Goal: Task Accomplishment & Management: Use online tool/utility

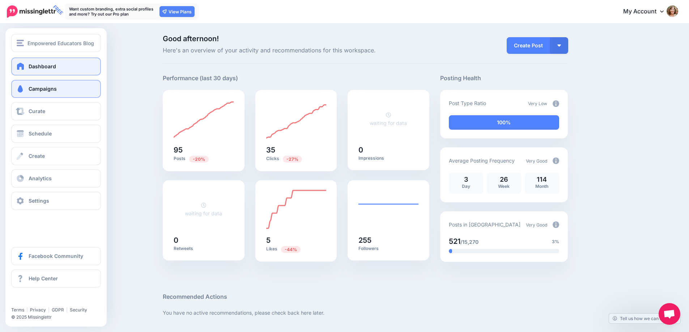
click at [27, 88] on link "Campaigns" at bounding box center [56, 89] width 90 height 18
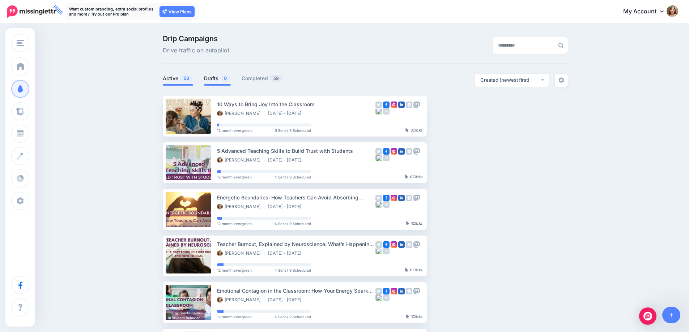
click at [215, 77] on link "Drafts 0" at bounding box center [217, 78] width 27 height 9
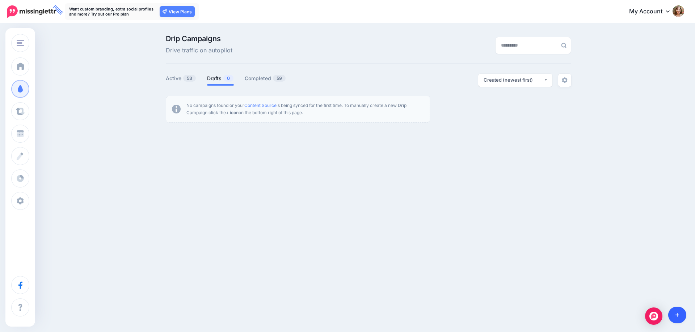
click at [677, 313] on icon at bounding box center [677, 315] width 4 height 5
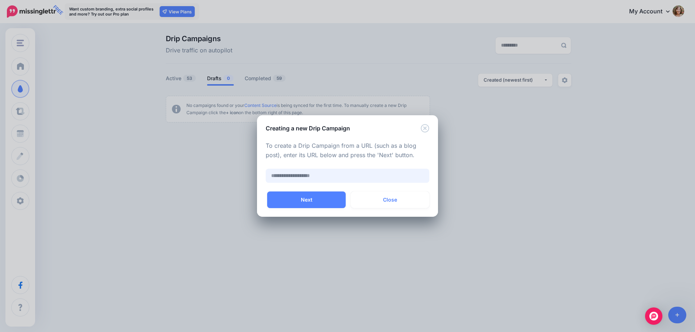
click at [328, 176] on input "text" at bounding box center [348, 176] width 164 height 14
paste input "**********"
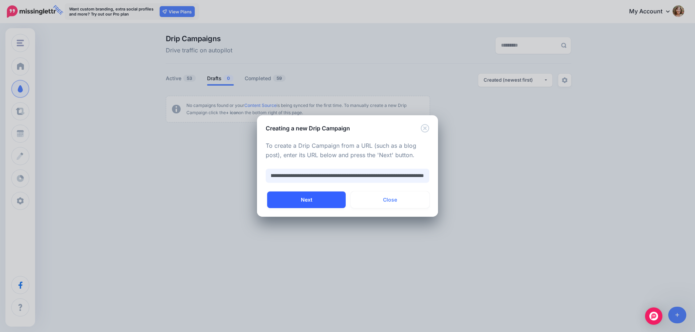
type input "**********"
click at [296, 203] on button "Next" at bounding box center [306, 200] width 79 height 17
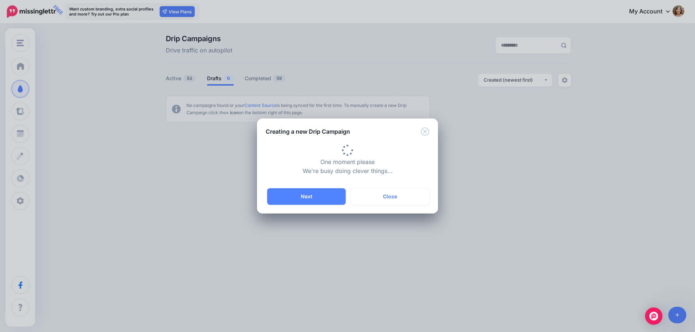
type input "**********"
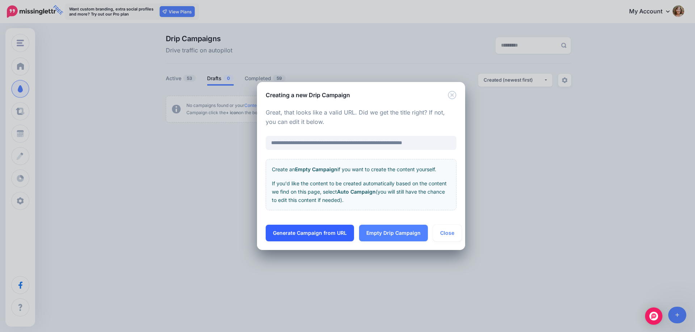
click at [286, 234] on link "Generate Campaign from URL" at bounding box center [310, 233] width 88 height 17
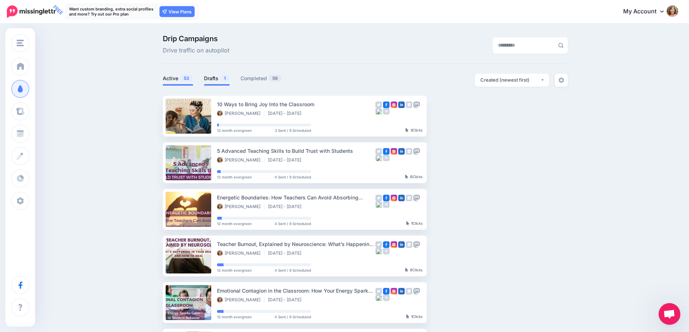
click at [212, 76] on link "Drafts 1" at bounding box center [217, 78] width 26 height 9
click at [222, 80] on link "Drafts 1" at bounding box center [217, 78] width 26 height 9
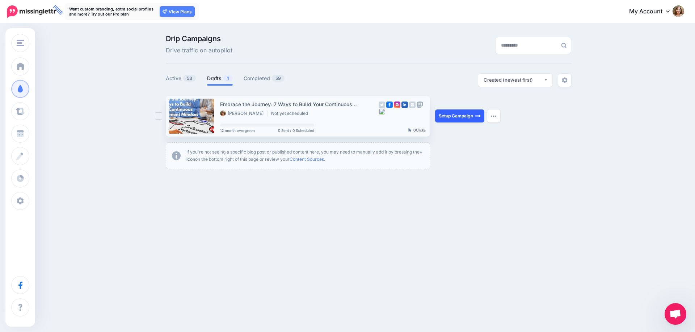
click at [471, 114] on link "Setup Campaign" at bounding box center [459, 116] width 49 height 13
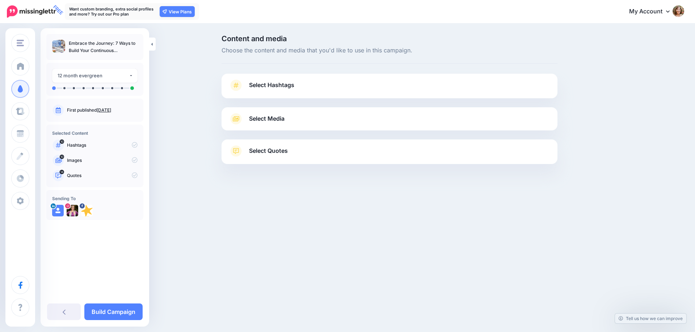
click at [264, 89] on span "Select Hashtags" at bounding box center [271, 85] width 45 height 10
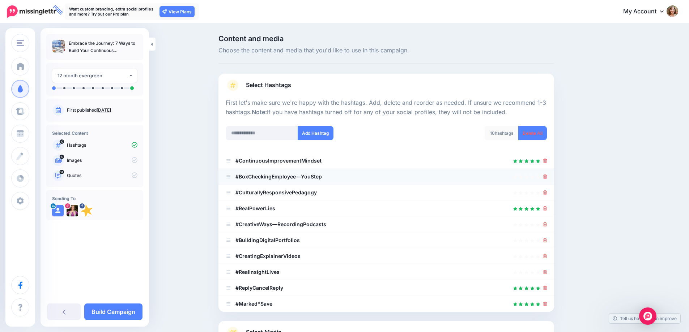
click at [551, 178] on li "#BoxCheckingEmployee—YouStep" at bounding box center [387, 177] width 336 height 16
click at [547, 178] on icon at bounding box center [545, 177] width 4 height 4
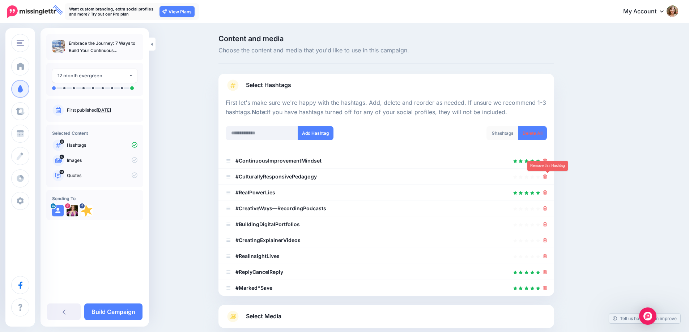
click at [547, 178] on icon at bounding box center [545, 177] width 4 height 4
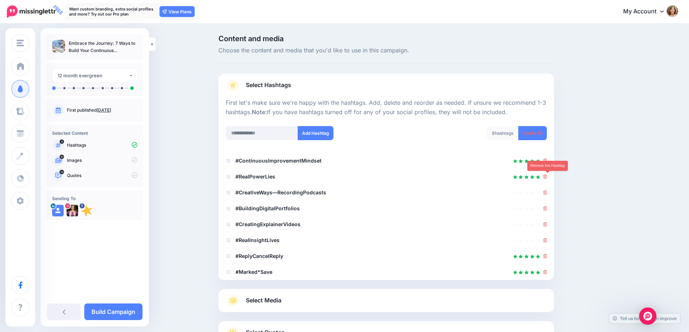
click at [547, 178] on icon at bounding box center [545, 177] width 4 height 4
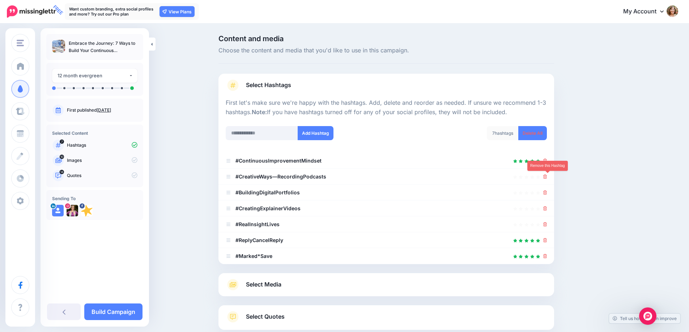
click at [547, 178] on icon at bounding box center [545, 177] width 4 height 4
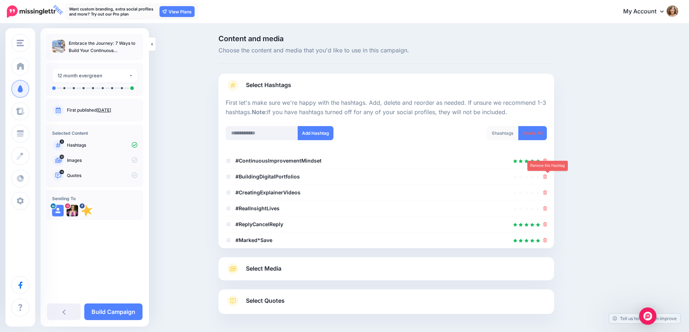
click at [547, 178] on icon at bounding box center [545, 177] width 4 height 4
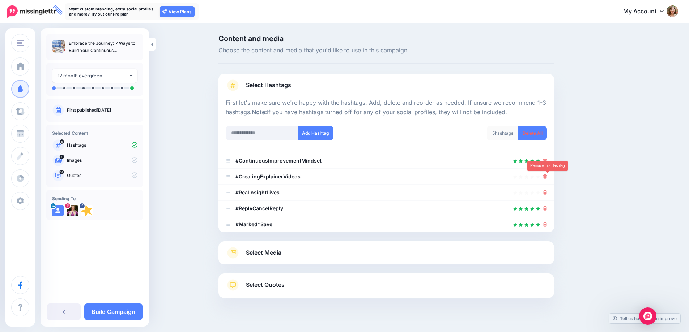
click at [547, 178] on icon at bounding box center [545, 177] width 4 height 4
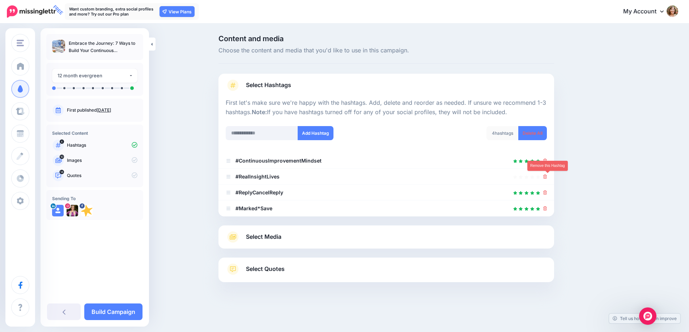
click at [547, 178] on icon at bounding box center [545, 177] width 4 height 4
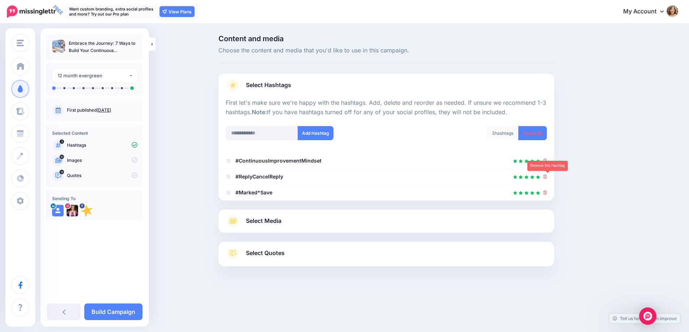
click at [547, 178] on icon at bounding box center [545, 177] width 4 height 4
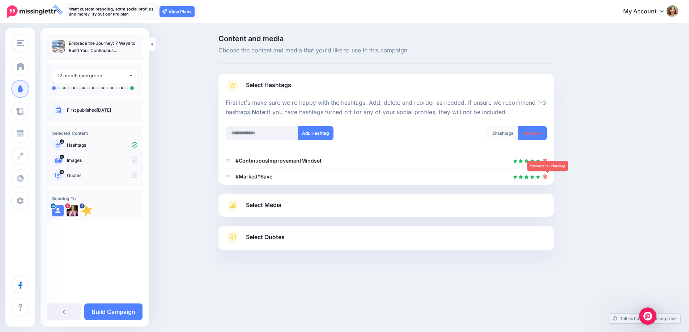
click at [547, 178] on icon at bounding box center [545, 177] width 4 height 4
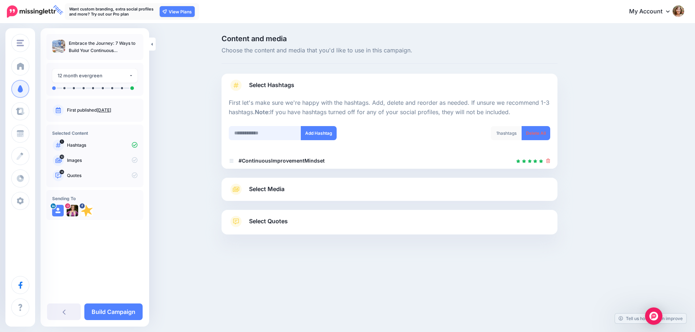
click at [257, 133] on input "text" at bounding box center [265, 133] width 72 height 14
type input "**********"
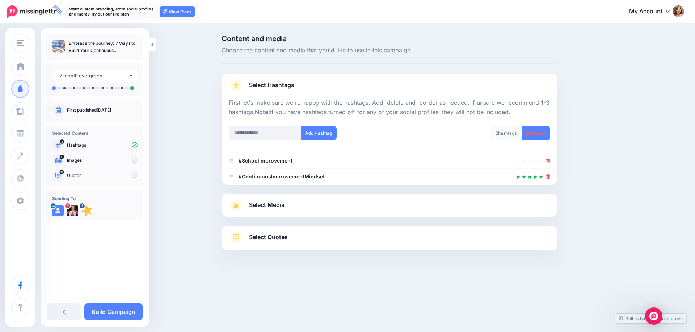
click at [280, 205] on span "Select Media" at bounding box center [266, 205] width 35 height 10
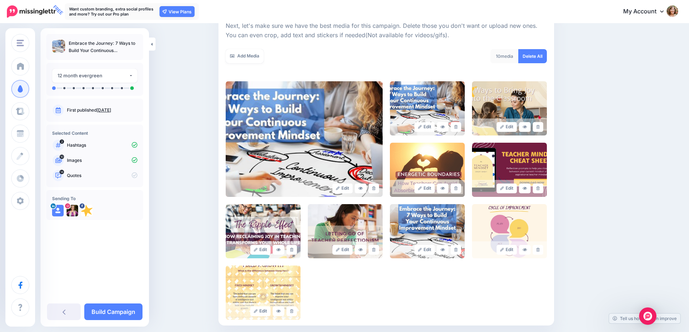
scroll to position [109, 0]
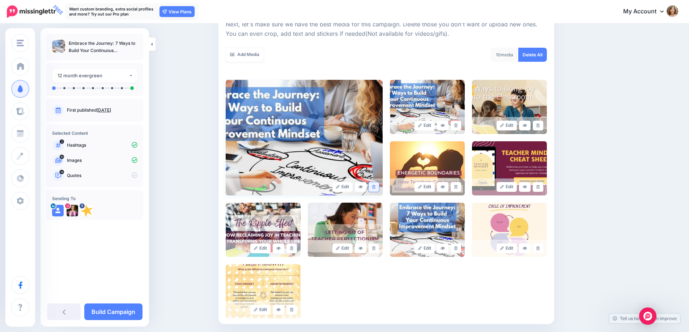
click at [373, 185] on link at bounding box center [374, 187] width 10 height 10
click at [373, 185] on icon at bounding box center [370, 187] width 5 height 5
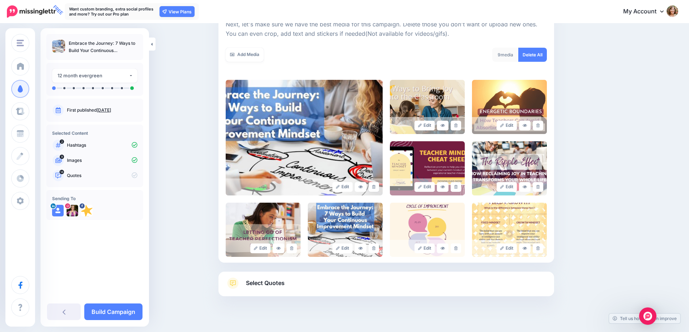
click at [373, 185] on link at bounding box center [374, 187] width 10 height 10
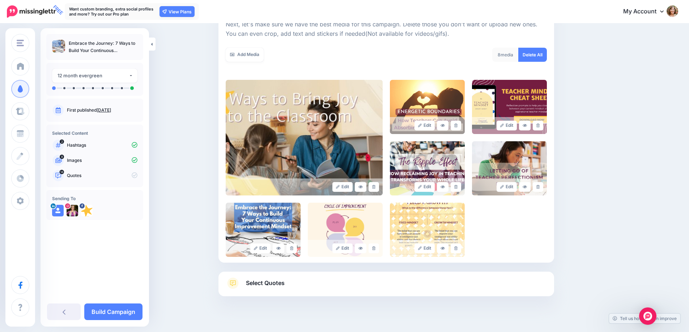
click at [373, 185] on link at bounding box center [374, 187] width 10 height 10
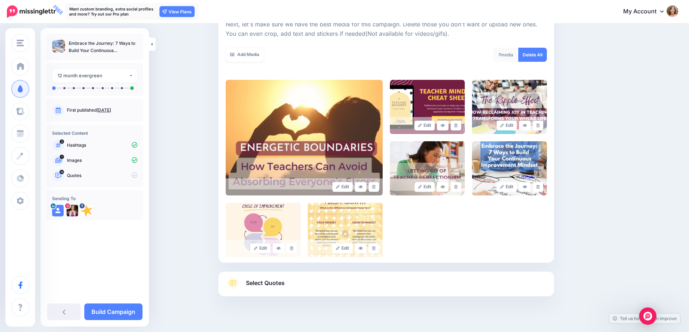
click at [373, 185] on link at bounding box center [374, 187] width 10 height 10
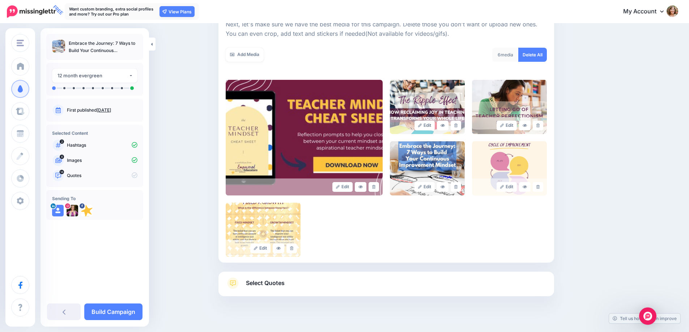
click at [373, 185] on link at bounding box center [374, 187] width 10 height 10
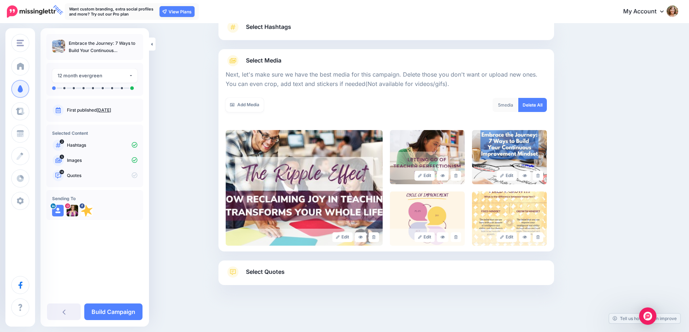
click at [373, 185] on img at bounding box center [304, 188] width 157 height 116
click at [374, 239] on link at bounding box center [374, 238] width 10 height 10
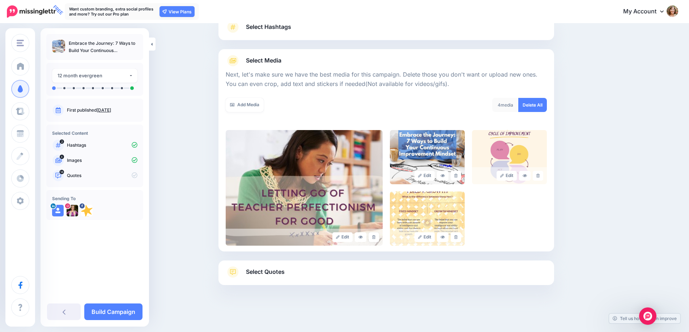
click at [374, 239] on link at bounding box center [374, 238] width 10 height 10
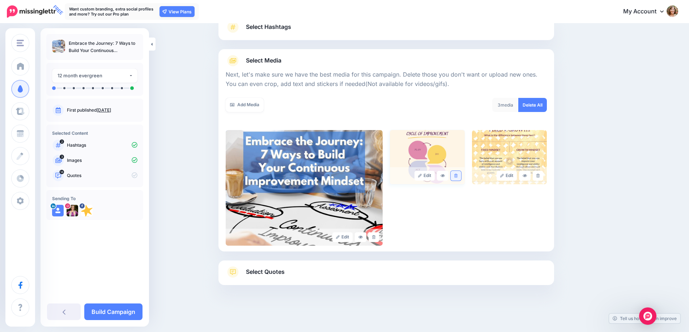
click at [458, 175] on icon at bounding box center [455, 176] width 3 height 4
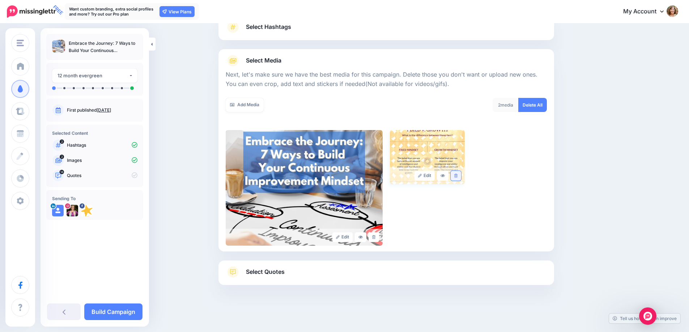
click at [458, 178] on icon at bounding box center [455, 176] width 3 height 4
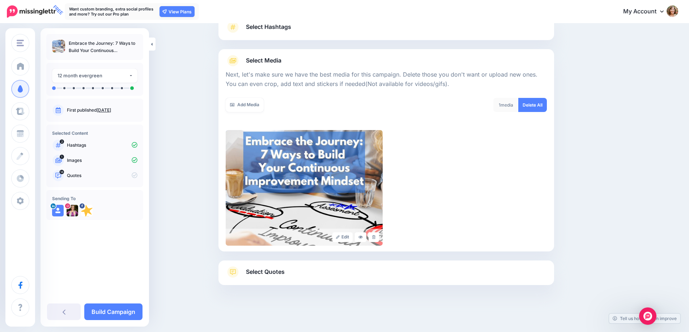
click at [278, 275] on span "Select Quotes" at bounding box center [265, 272] width 39 height 10
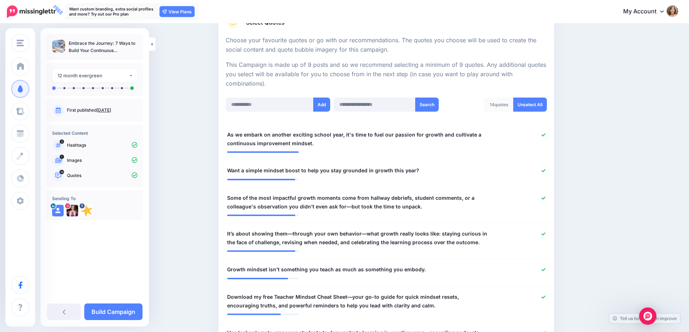
scroll to position [167, 0]
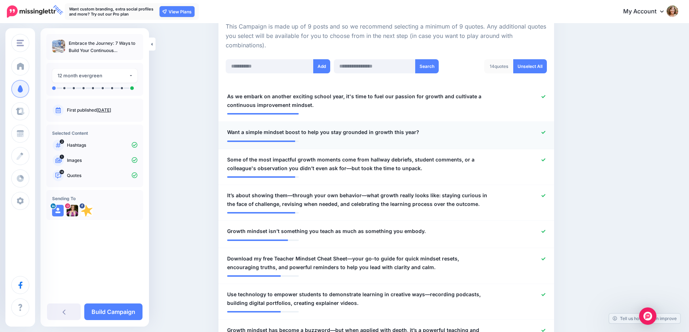
click at [546, 135] on link at bounding box center [544, 132] width 4 height 5
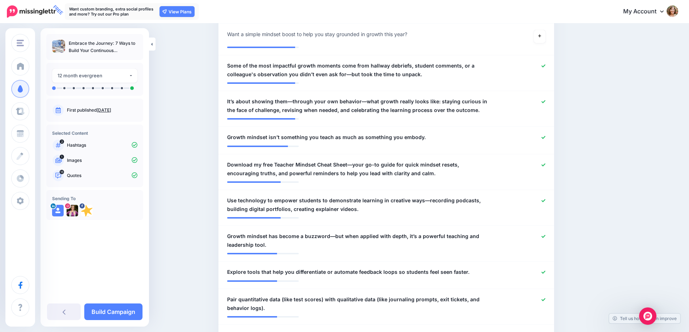
scroll to position [311, 0]
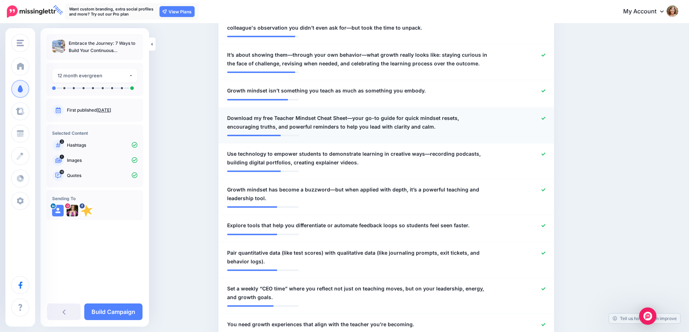
click at [546, 119] on icon at bounding box center [544, 118] width 4 height 3
click at [546, 154] on icon at bounding box center [544, 154] width 4 height 4
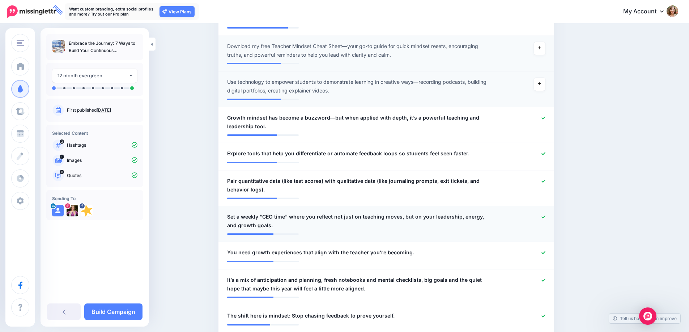
scroll to position [384, 0]
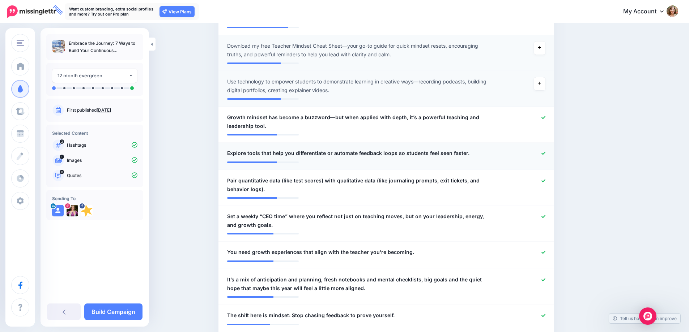
click at [546, 156] on link at bounding box center [544, 153] width 4 height 5
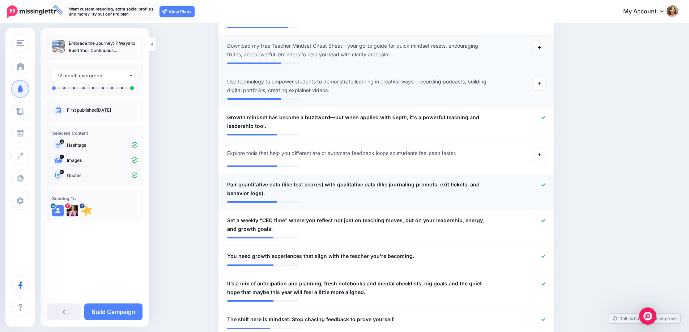
click at [546, 186] on icon at bounding box center [544, 184] width 4 height 3
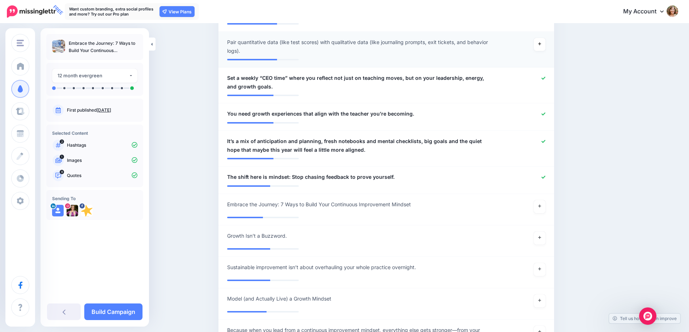
scroll to position [529, 0]
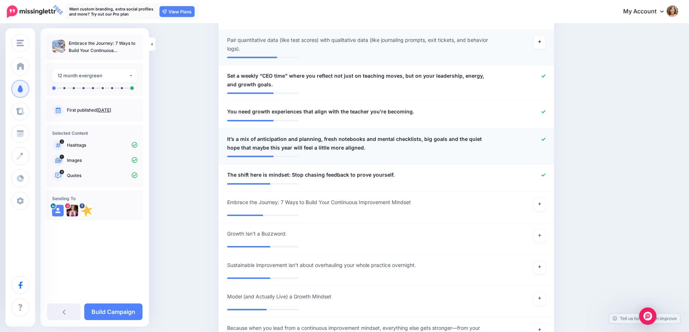
click at [546, 141] on icon at bounding box center [544, 139] width 4 height 4
click at [546, 177] on icon at bounding box center [544, 175] width 4 height 4
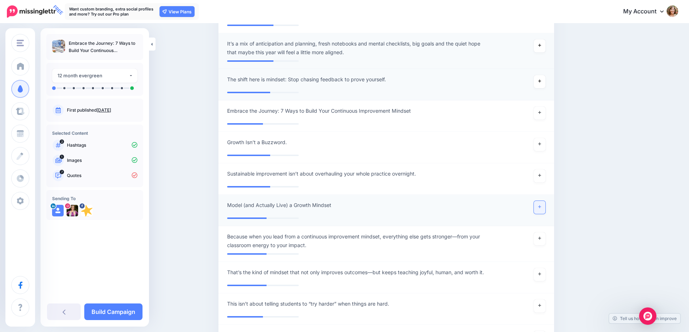
scroll to position [637, 0]
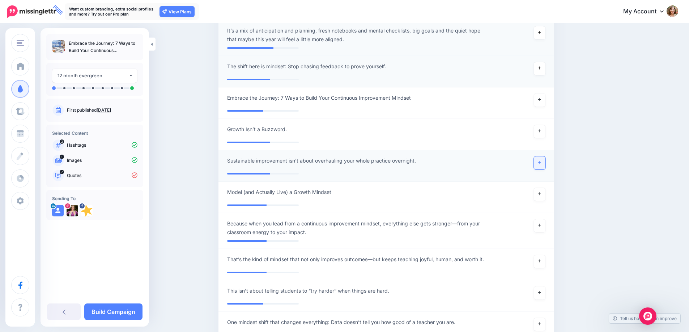
click at [541, 161] on icon at bounding box center [539, 163] width 3 height 4
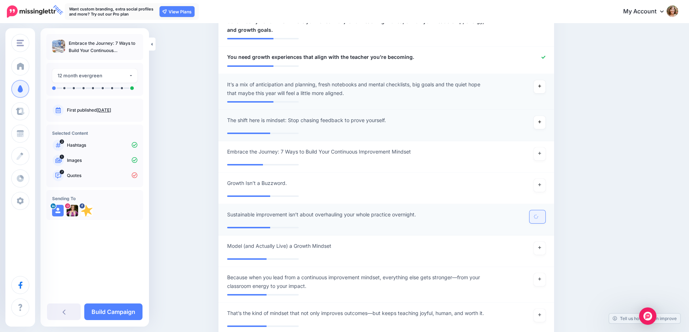
scroll to position [565, 0]
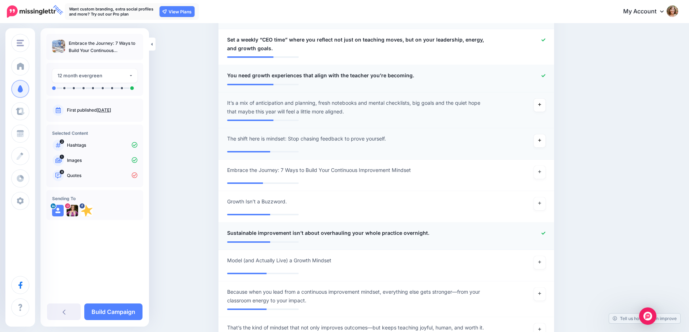
click at [546, 74] on icon at bounding box center [544, 76] width 4 height 4
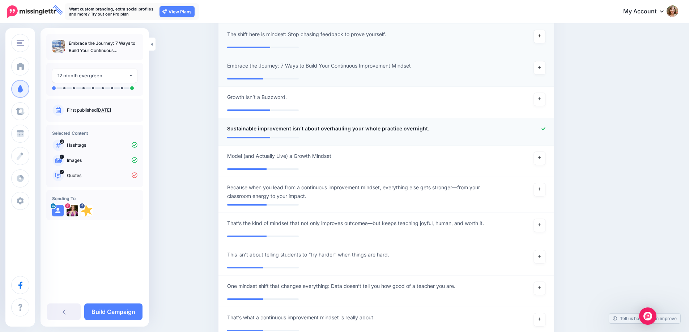
scroll to position [709, 0]
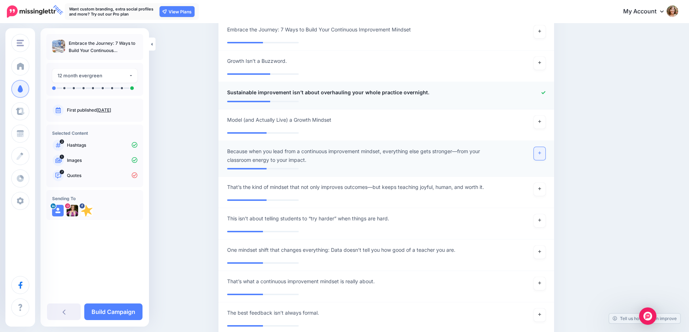
click at [541, 154] on icon at bounding box center [539, 153] width 3 height 3
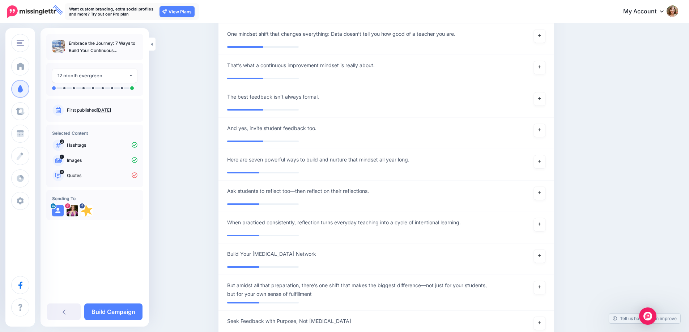
scroll to position [927, 0]
click at [539, 161] on link at bounding box center [540, 161] width 12 height 13
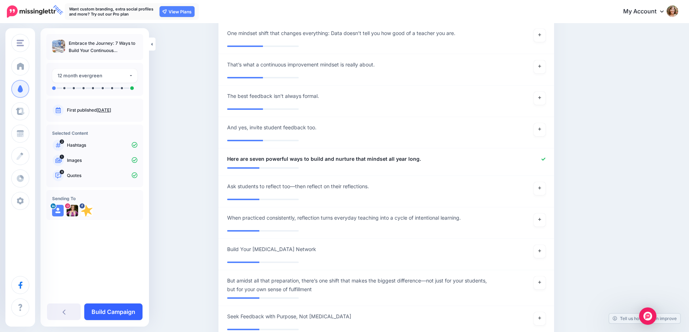
click at [120, 316] on link "Build Campaign" at bounding box center [113, 312] width 58 height 17
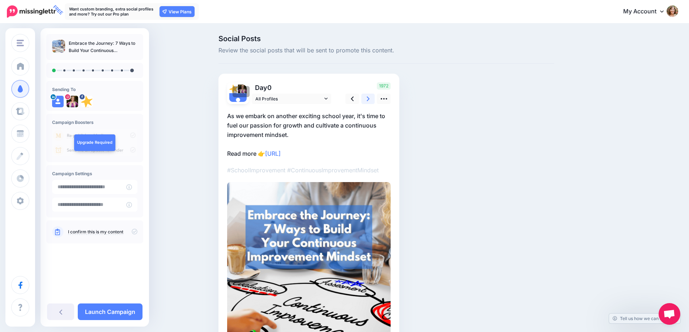
click at [373, 98] on link at bounding box center [368, 99] width 14 height 10
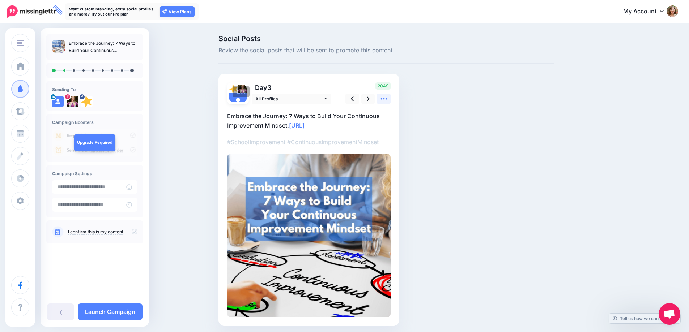
click at [391, 98] on link at bounding box center [384, 99] width 14 height 10
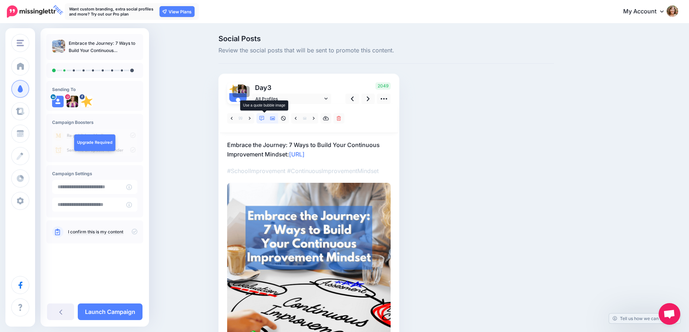
click at [264, 119] on icon at bounding box center [261, 118] width 5 height 5
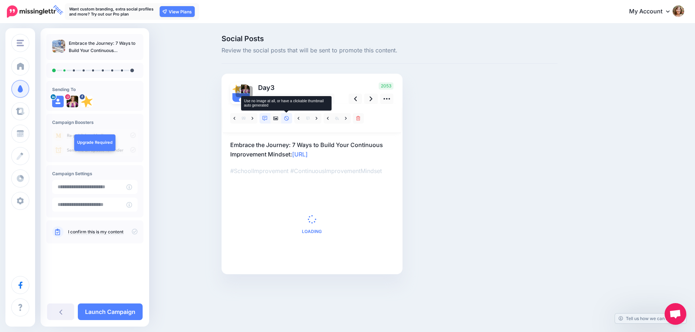
click at [286, 120] on icon at bounding box center [286, 118] width 5 height 5
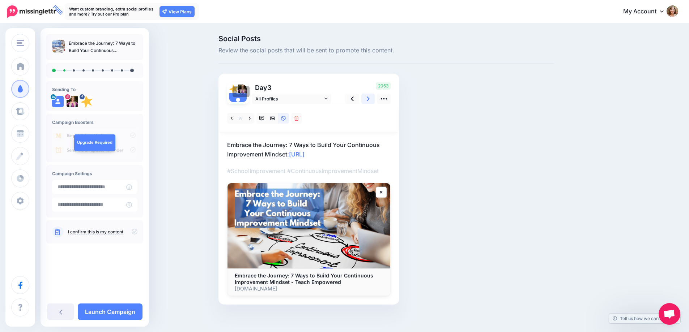
click at [370, 101] on icon at bounding box center [368, 99] width 3 height 8
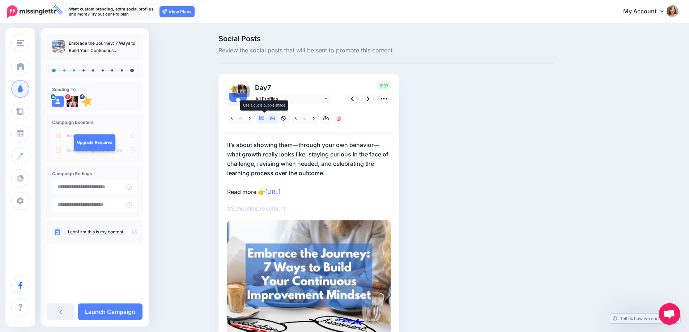
click at [264, 120] on icon at bounding box center [261, 118] width 5 height 5
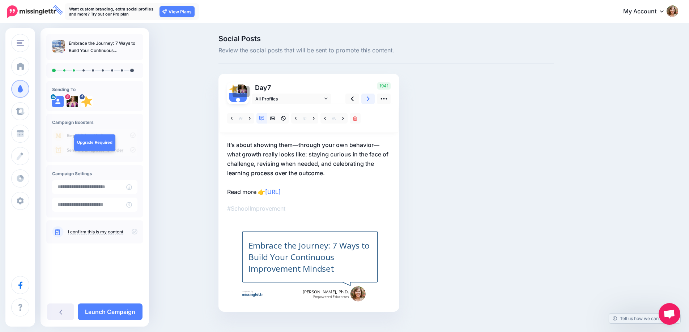
click at [370, 99] on icon at bounding box center [368, 99] width 3 height 8
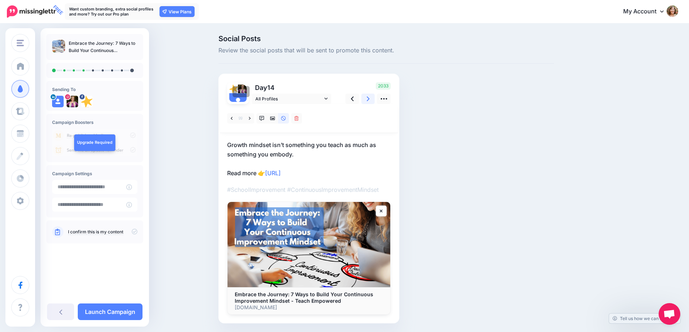
click at [374, 99] on link at bounding box center [368, 99] width 14 height 10
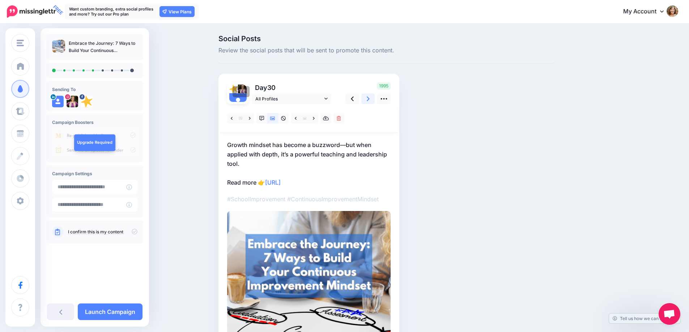
click at [374, 99] on link at bounding box center [368, 99] width 14 height 10
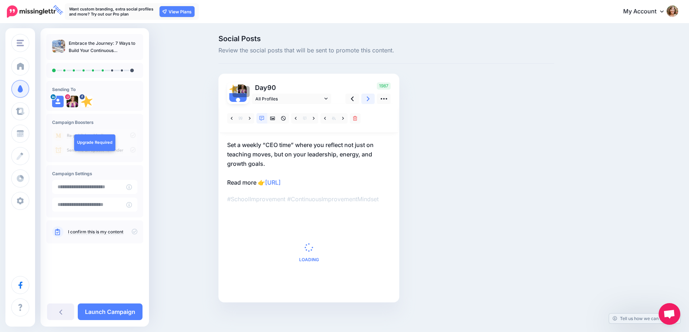
click at [374, 99] on link at bounding box center [368, 99] width 14 height 10
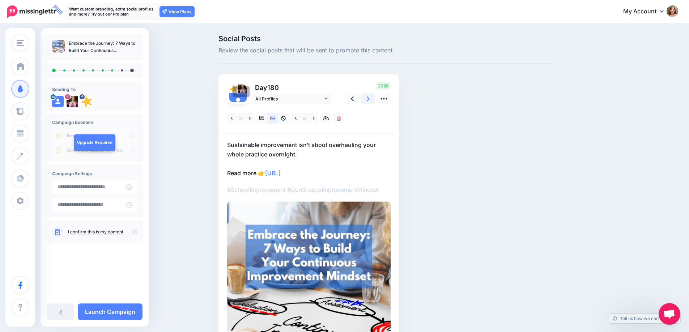
click at [374, 99] on link at bounding box center [368, 99] width 14 height 10
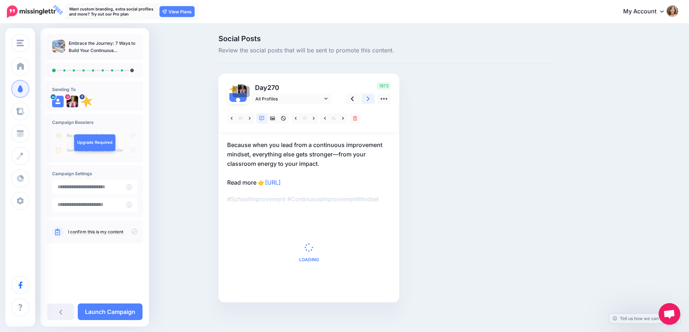
click at [374, 99] on link at bounding box center [368, 99] width 14 height 10
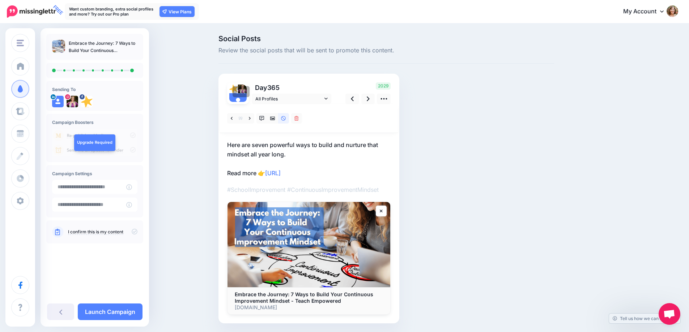
click at [136, 232] on icon at bounding box center [135, 232] width 6 height 6
drag, startPoint x: 126, startPoint y: 307, endPoint x: 135, endPoint y: 288, distance: 21.4
click at [126, 306] on link "Launch Campaign" at bounding box center [110, 312] width 65 height 17
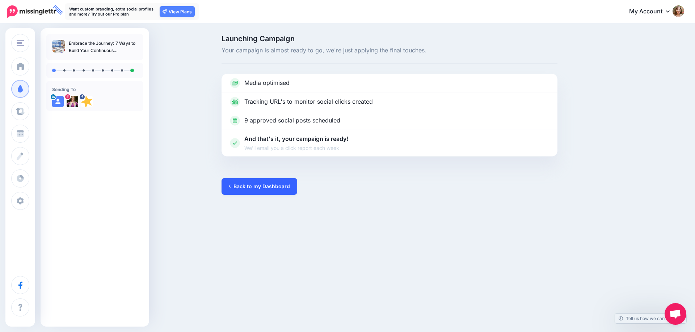
click at [244, 186] on link "Back to my Dashboard" at bounding box center [259, 186] width 76 height 17
